Goal: Task Accomplishment & Management: Manage account settings

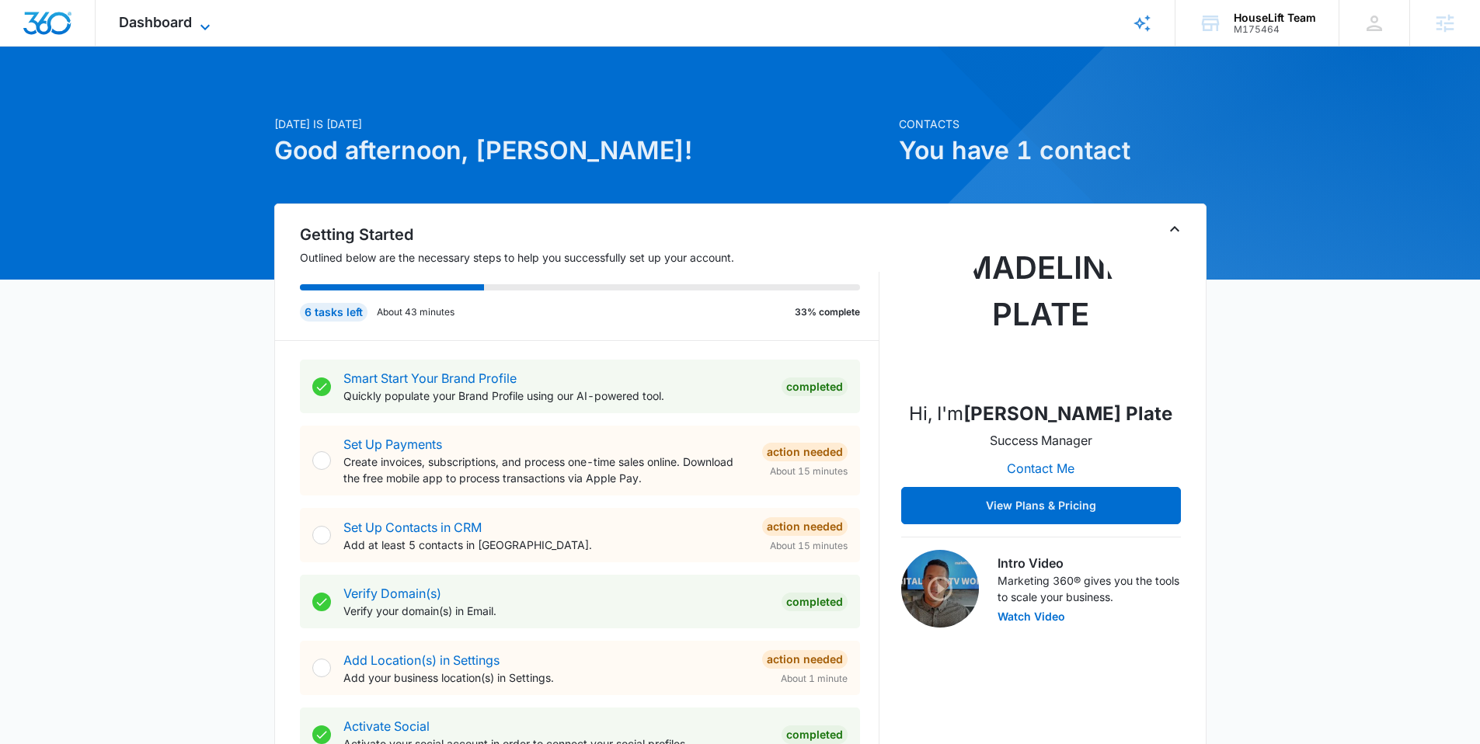
click at [166, 21] on span "Dashboard" at bounding box center [155, 22] width 73 height 16
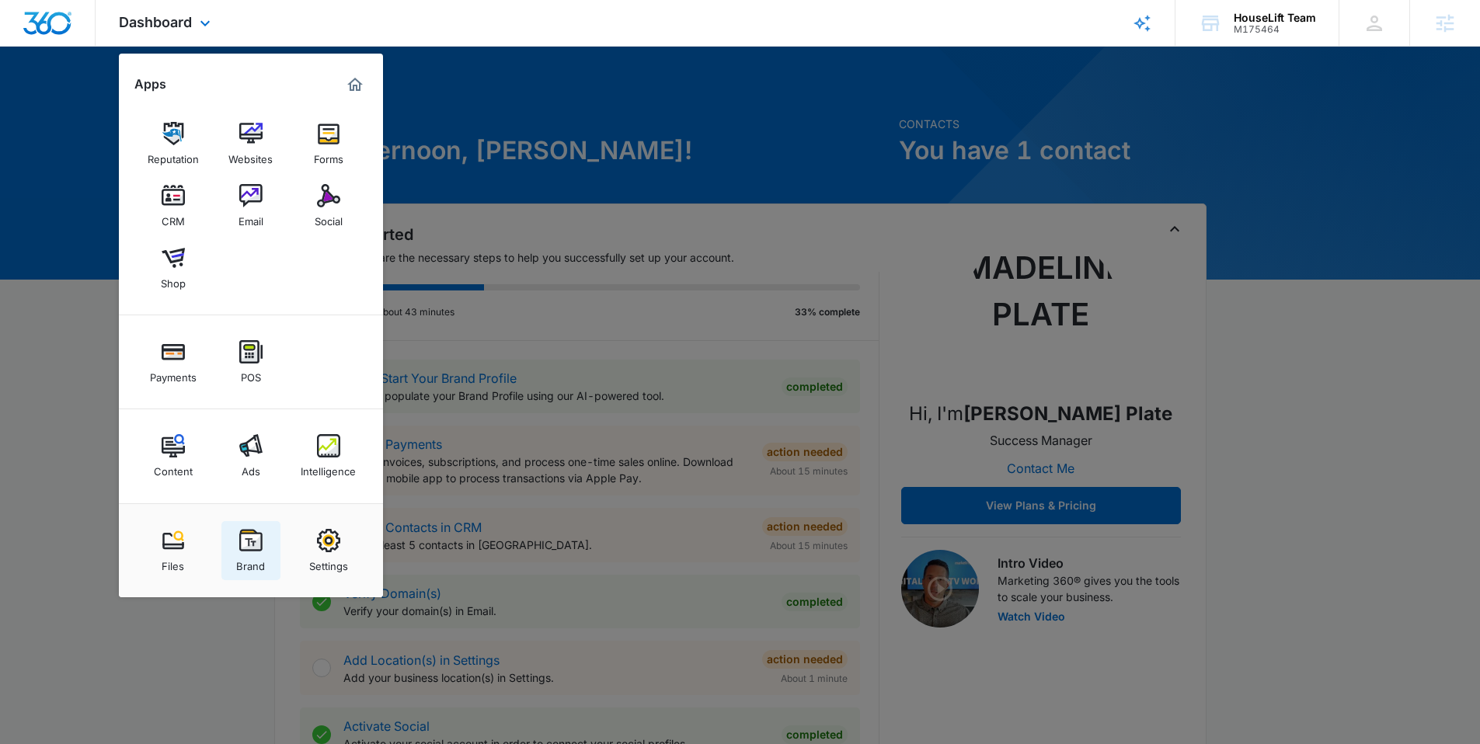
click at [254, 541] on img at bounding box center [250, 540] width 23 height 23
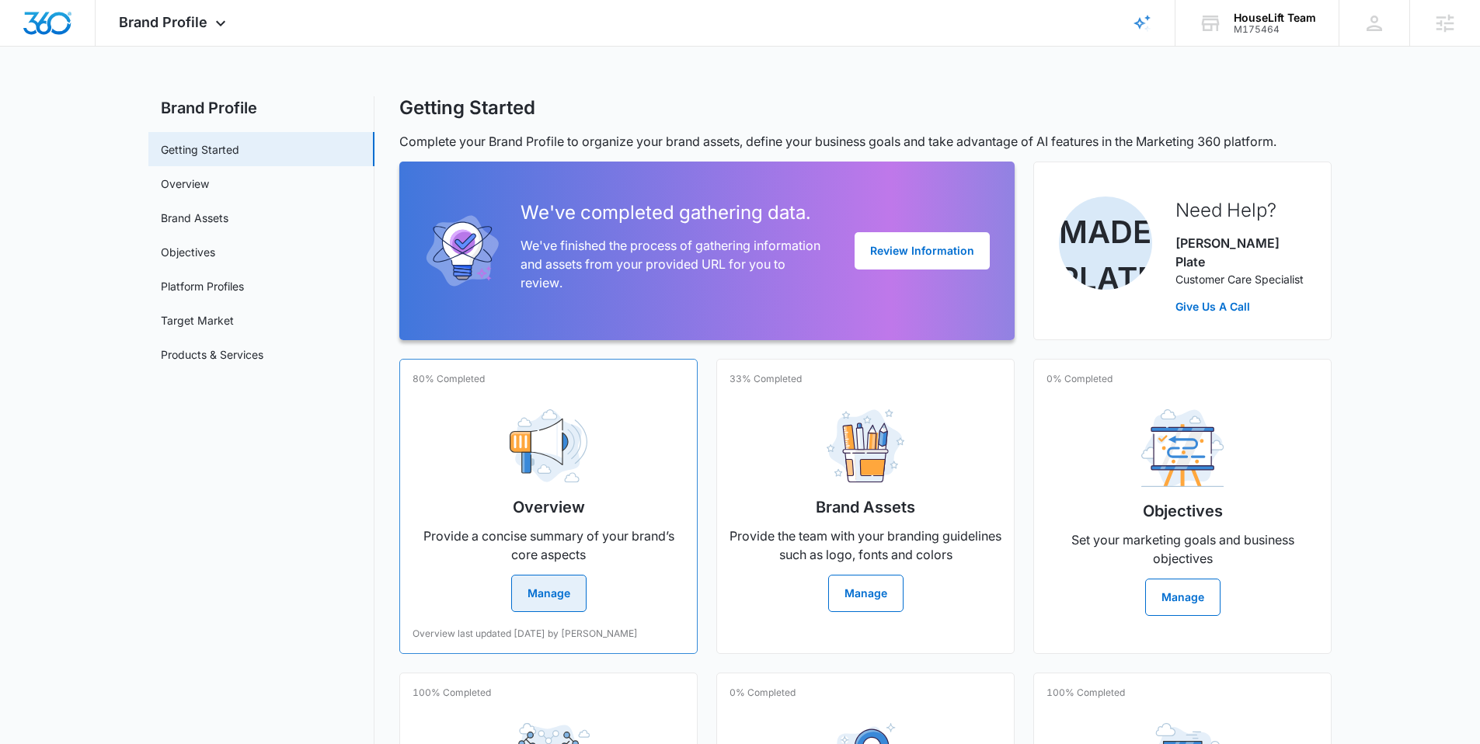
click at [575, 575] on button "Manage" at bounding box center [548, 593] width 75 height 37
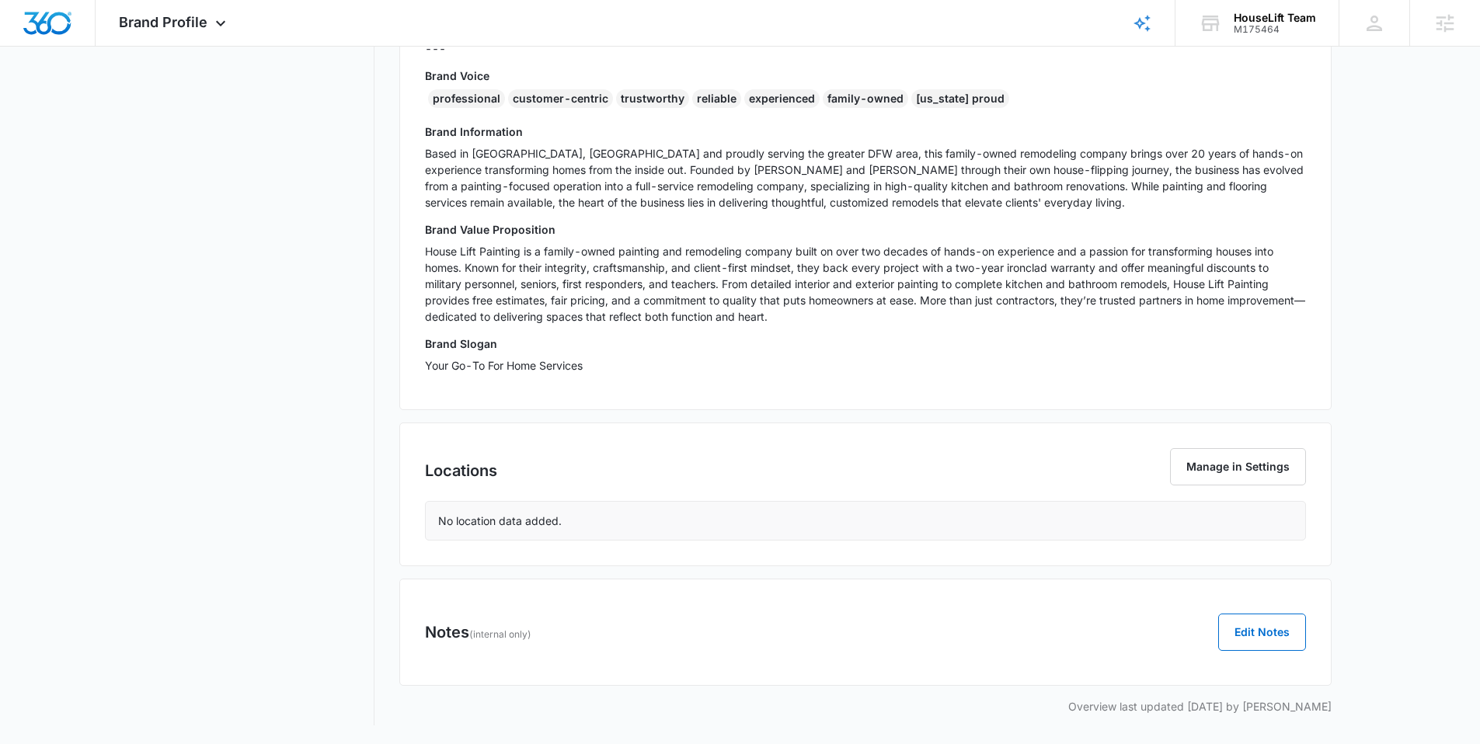
scroll to position [263, 0]
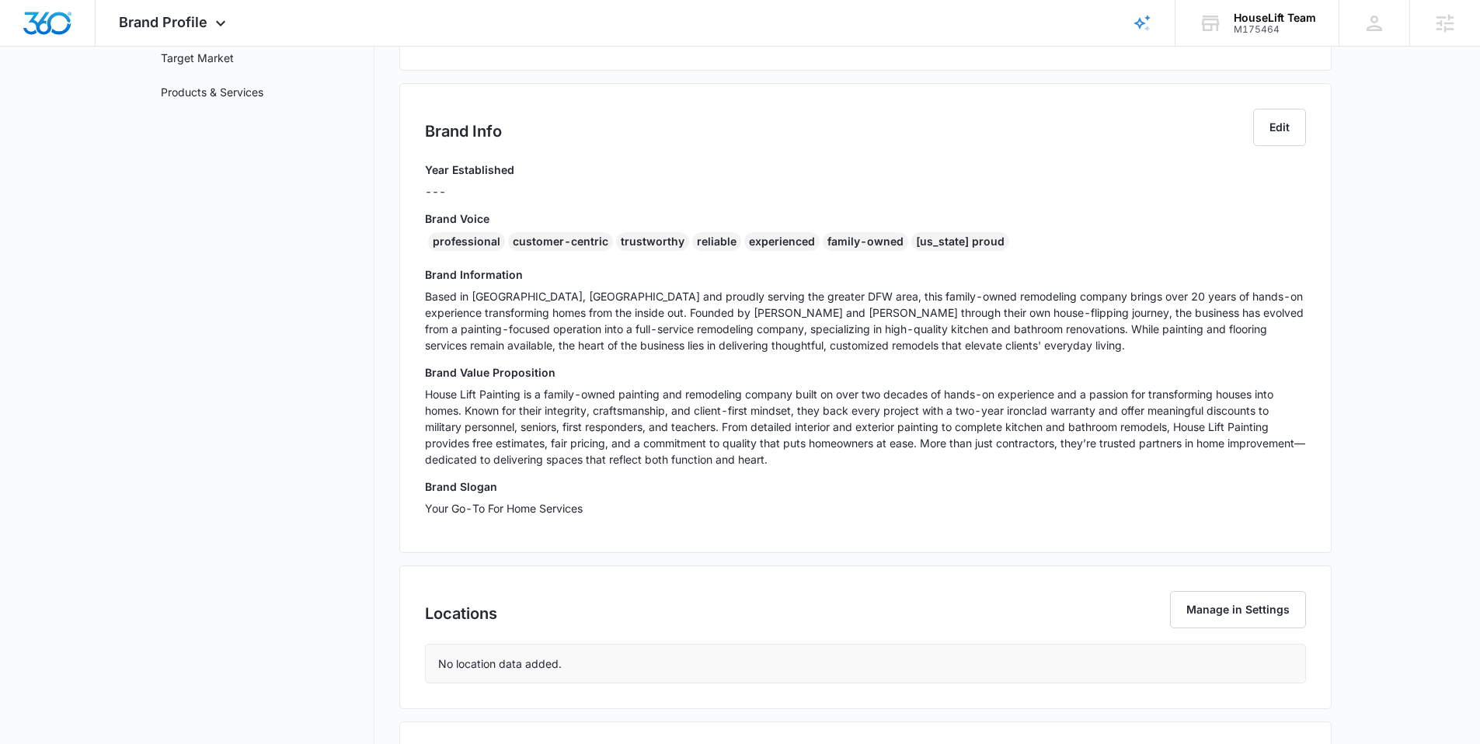
click at [527, 422] on p "House Lift Painting is a family-owned painting and remodeling company built on …" at bounding box center [865, 427] width 881 height 82
click at [637, 437] on p "House Lift Painting is a family-owned painting and remodeling company built on …" at bounding box center [865, 427] width 881 height 82
click at [829, 454] on p "House Lift Painting is a family-owned painting and remodeling company built on …" at bounding box center [865, 427] width 881 height 82
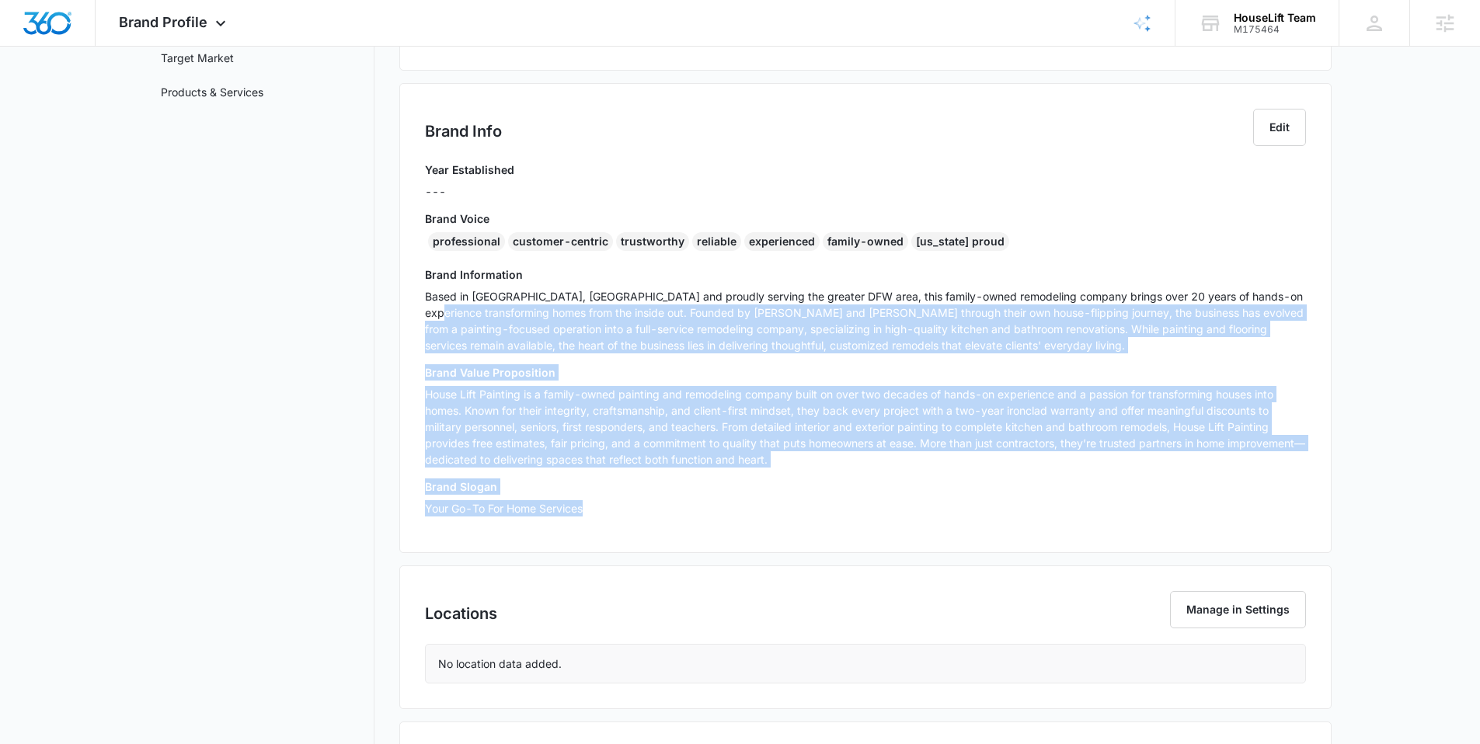
drag, startPoint x: 588, startPoint y: 511, endPoint x: 408, endPoint y: 311, distance: 269.6
click at [408, 311] on div "Brand Info Edit Year Established --- Brand Voice professional customer-centric …" at bounding box center [865, 318] width 932 height 470
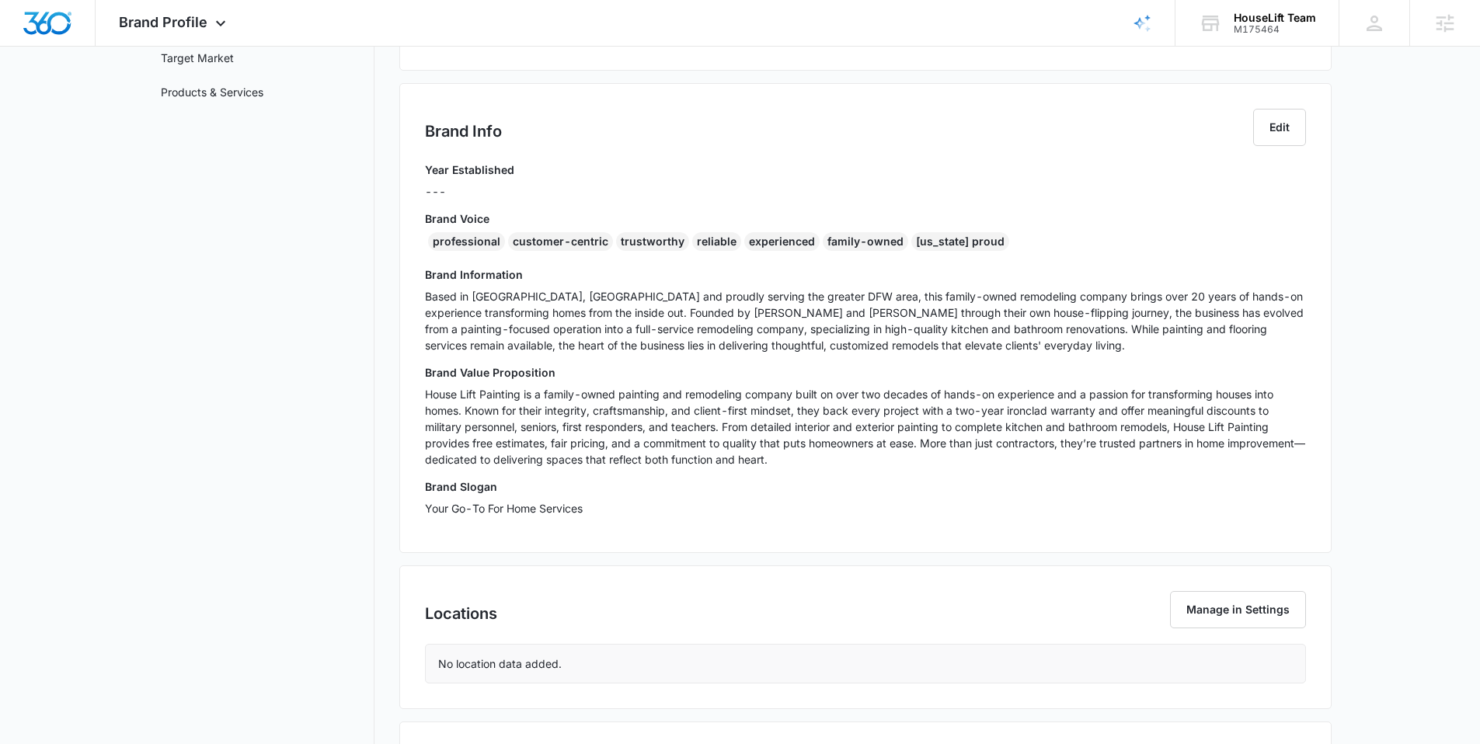
click at [591, 503] on p "Your Go-To For Home Services" at bounding box center [865, 508] width 881 height 16
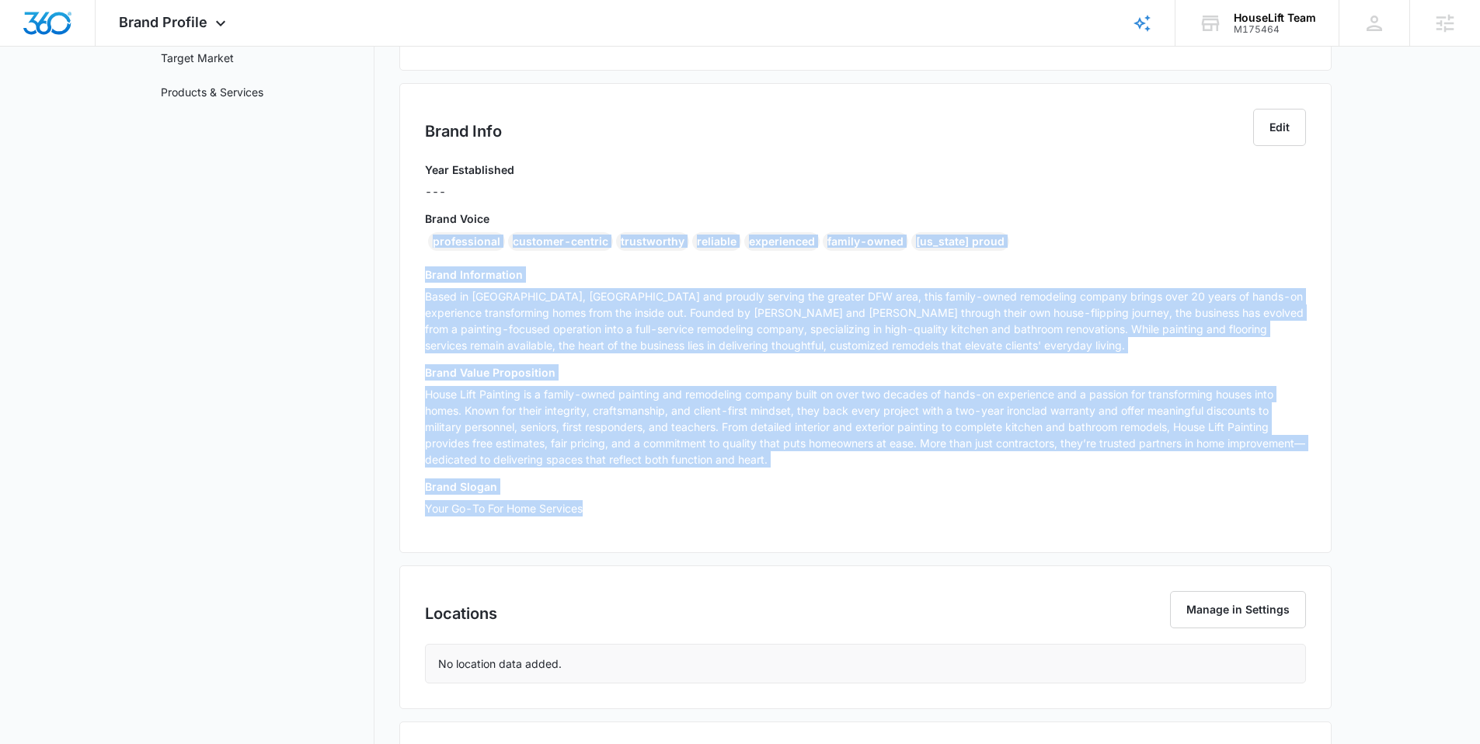
drag, startPoint x: 586, startPoint y: 509, endPoint x: 427, endPoint y: 240, distance: 312.0
click at [427, 240] on div "Year Established --- Brand Voice professional customer-centric trustworthy reli…" at bounding box center [865, 345] width 881 height 366
copy div "professional customer-centric trustworthy reliable experienced family-owned [US…"
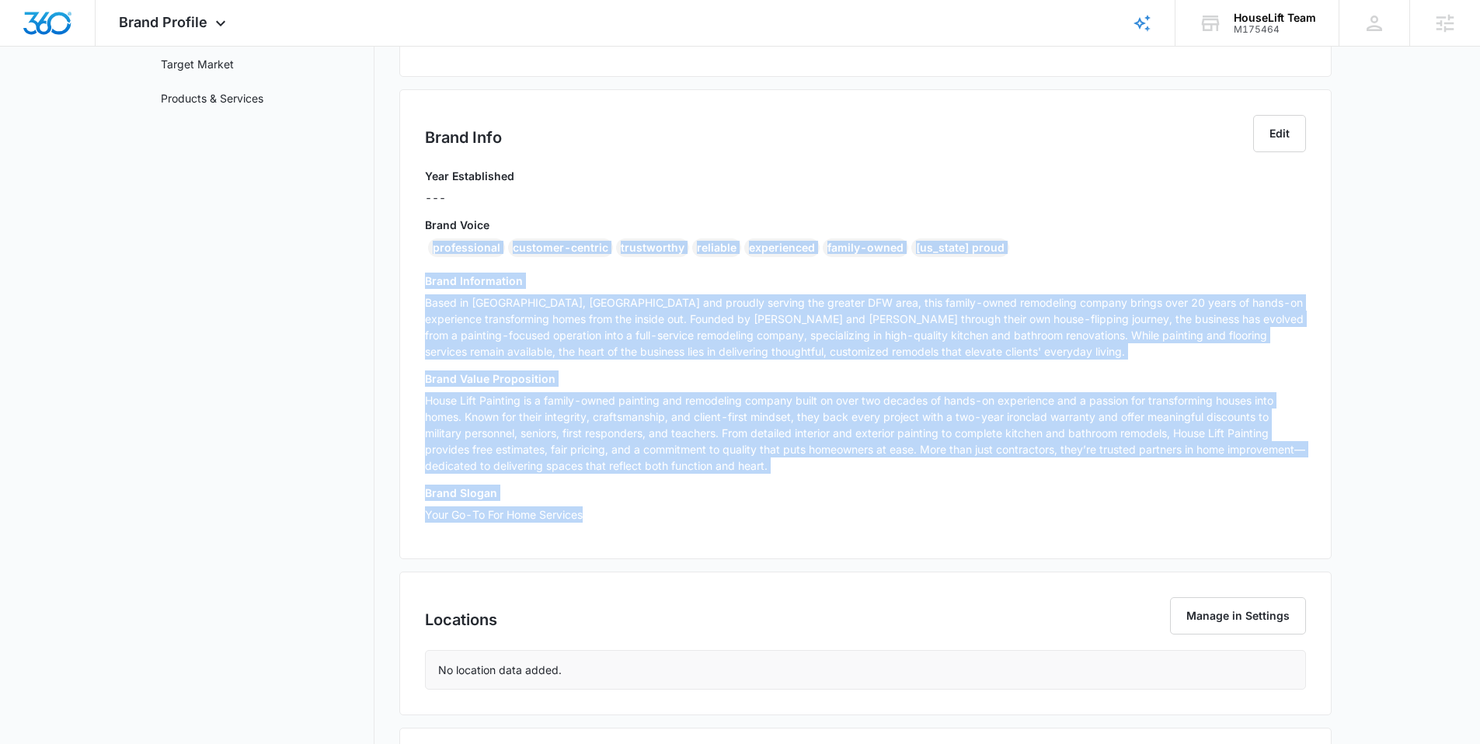
scroll to position [130, 0]
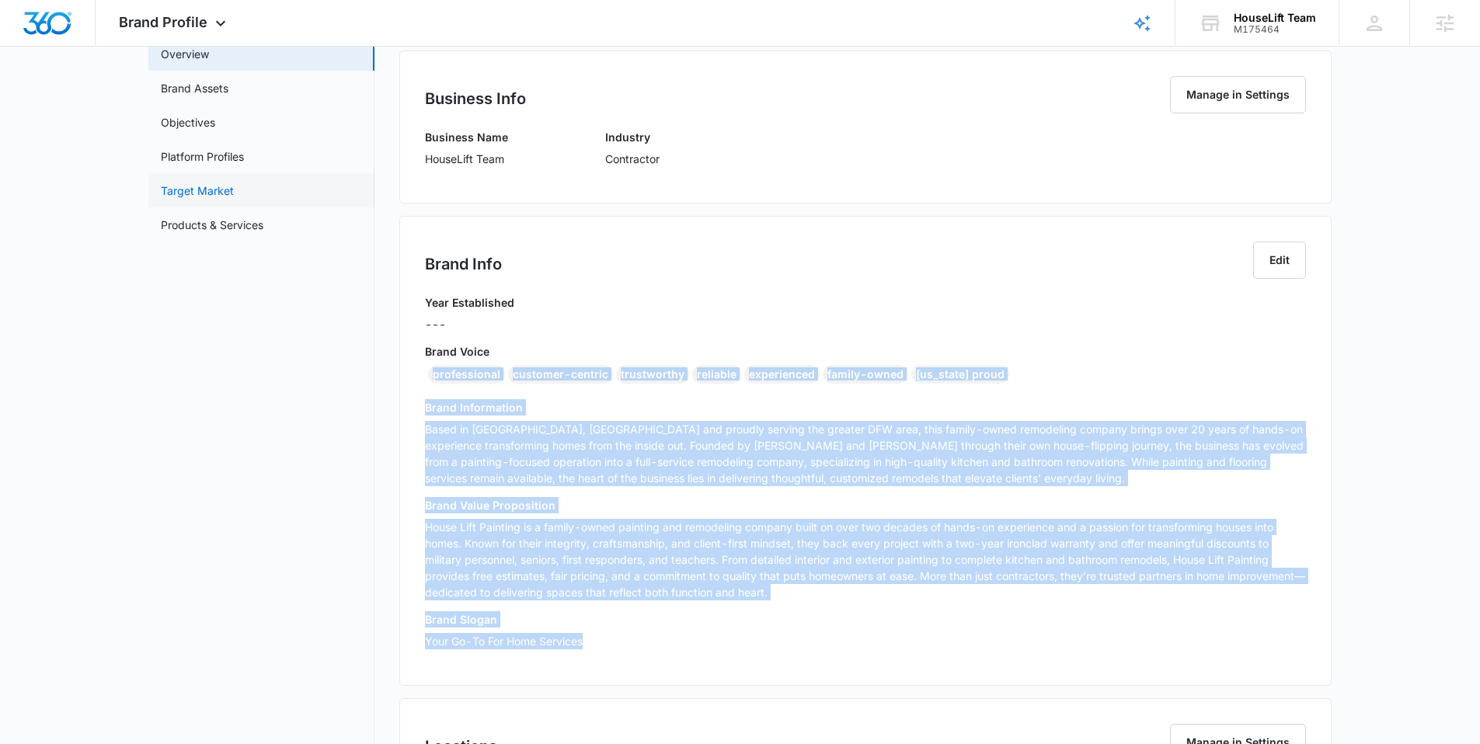
click at [220, 192] on link "Target Market" at bounding box center [197, 191] width 73 height 16
